Goal: Task Accomplishment & Management: Manage account settings

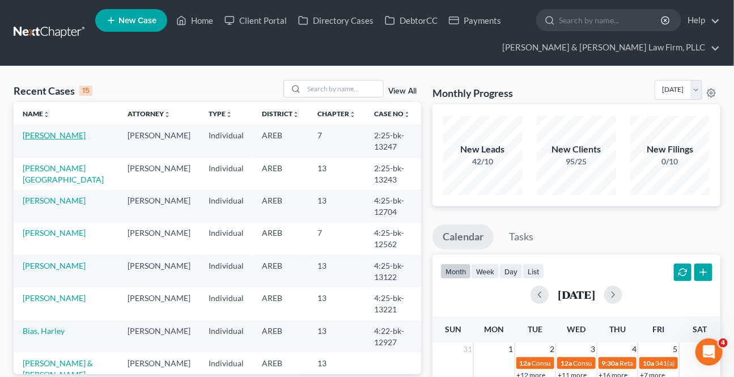
click at [79, 136] on link "[PERSON_NAME]" at bounding box center [54, 135] width 63 height 10
select select "4"
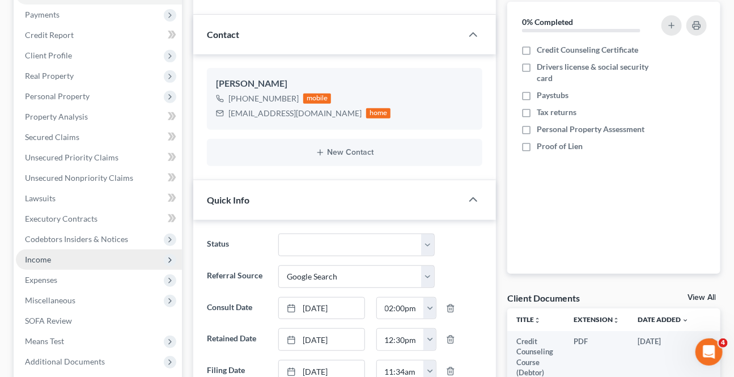
scroll to position [206, 0]
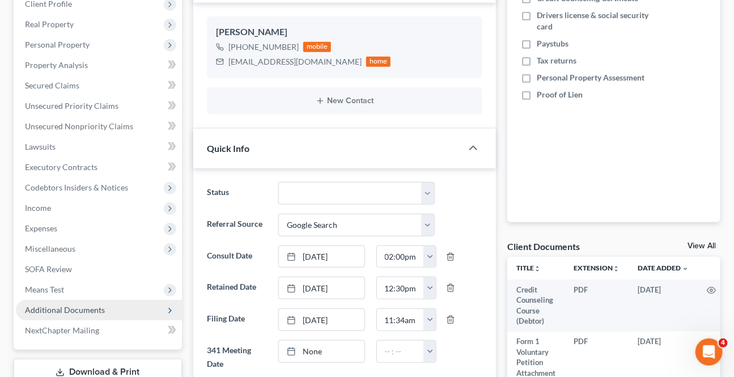
click at [88, 314] on span "Additional Documents" at bounding box center [99, 310] width 166 height 20
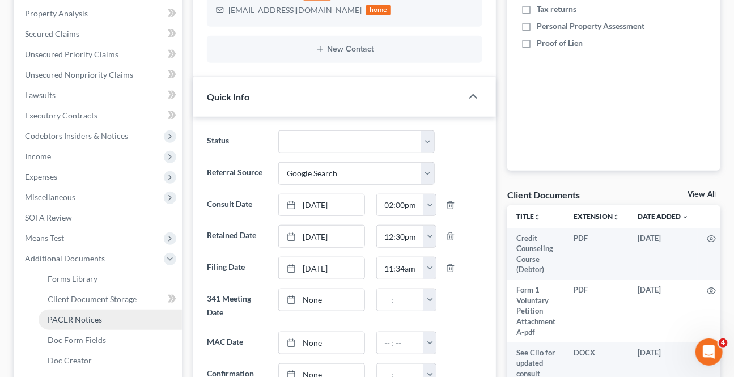
click at [88, 315] on span "PACER Notices" at bounding box center [75, 320] width 54 height 10
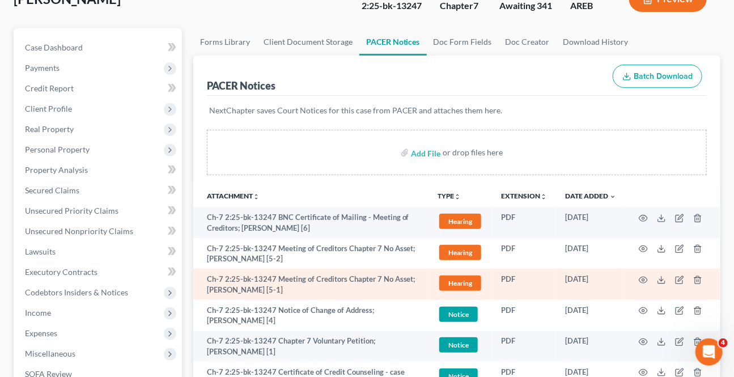
scroll to position [103, 0]
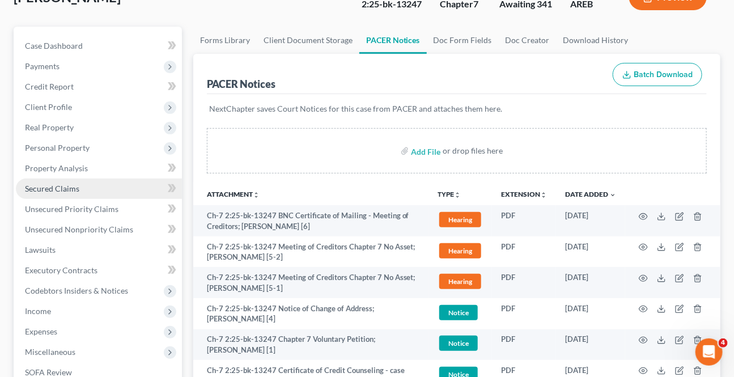
click at [64, 186] on span "Secured Claims" at bounding box center [52, 189] width 54 height 10
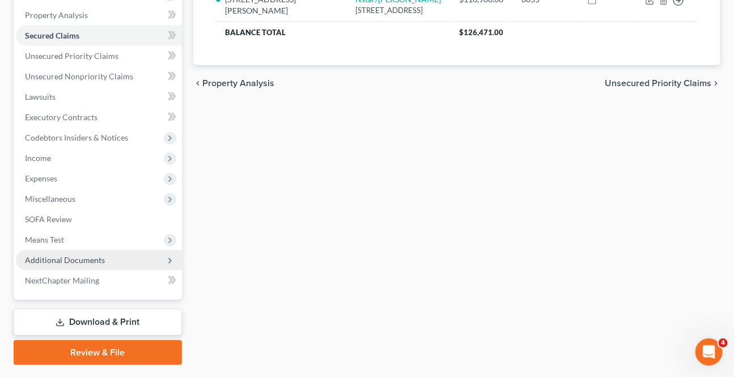
scroll to position [257, 0]
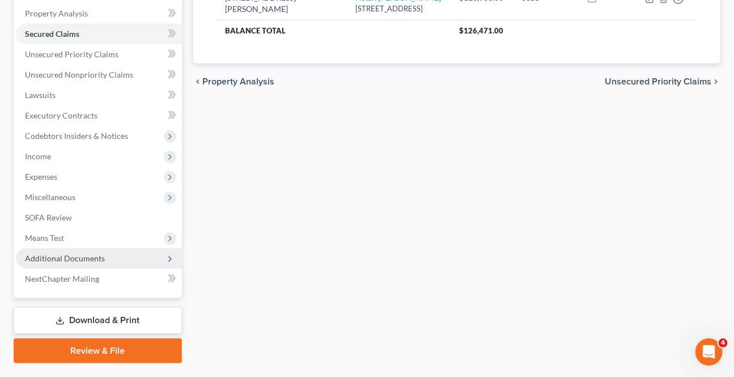
click at [68, 260] on span "Additional Documents" at bounding box center [65, 259] width 80 height 10
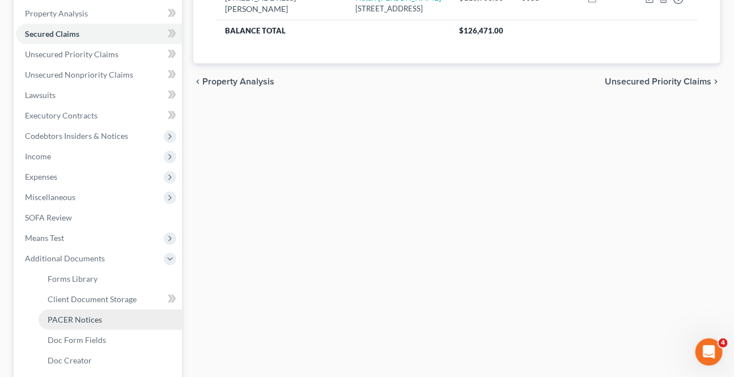
click at [74, 312] on link "PACER Notices" at bounding box center [110, 320] width 143 height 20
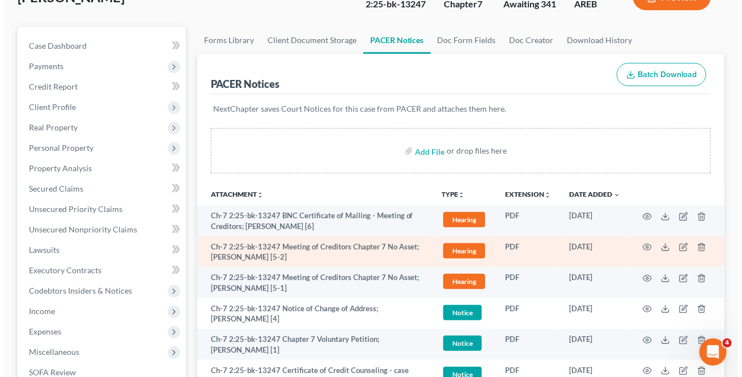
scroll to position [154, 0]
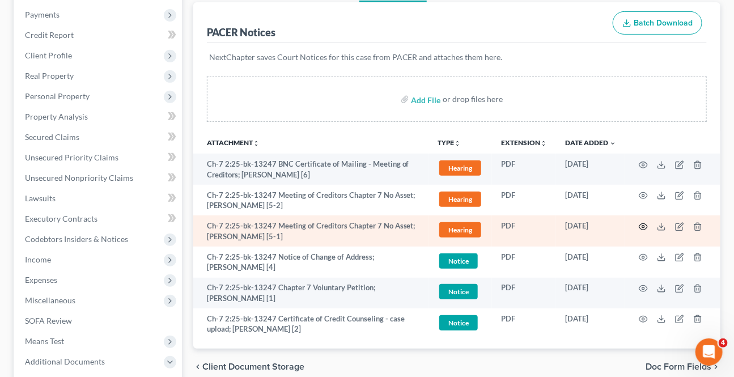
click at [645, 223] on icon "button" at bounding box center [643, 226] width 9 height 9
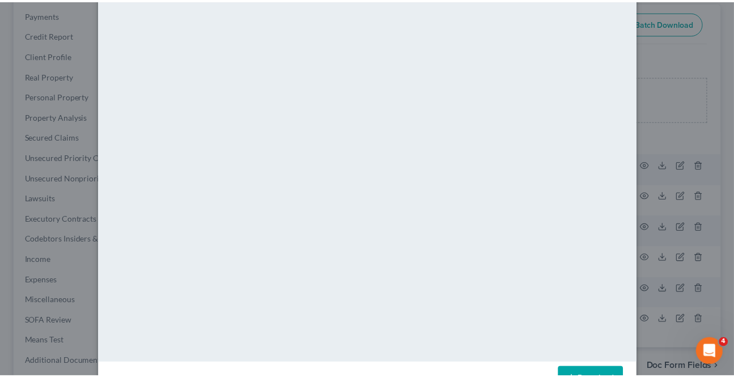
scroll to position [0, 0]
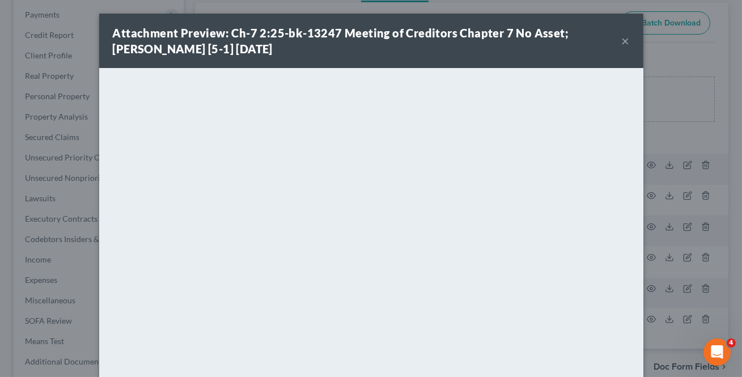
click at [624, 44] on button "×" at bounding box center [626, 41] width 8 height 14
